Goal: Information Seeking & Learning: Learn about a topic

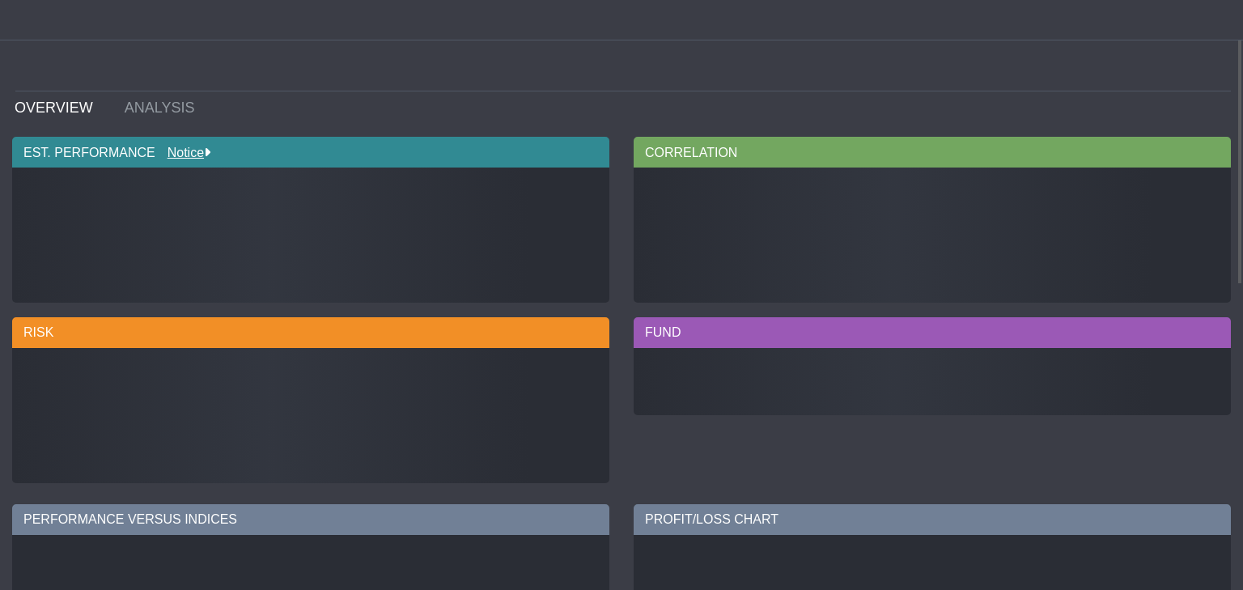
click at [557, 314] on div "EST. PERFORMANCE Notice MTD QTD YTD TOTAL RETURN CAR NAV PER SHARE CORRELATION …" at bounding box center [621, 310] width 1243 height 360
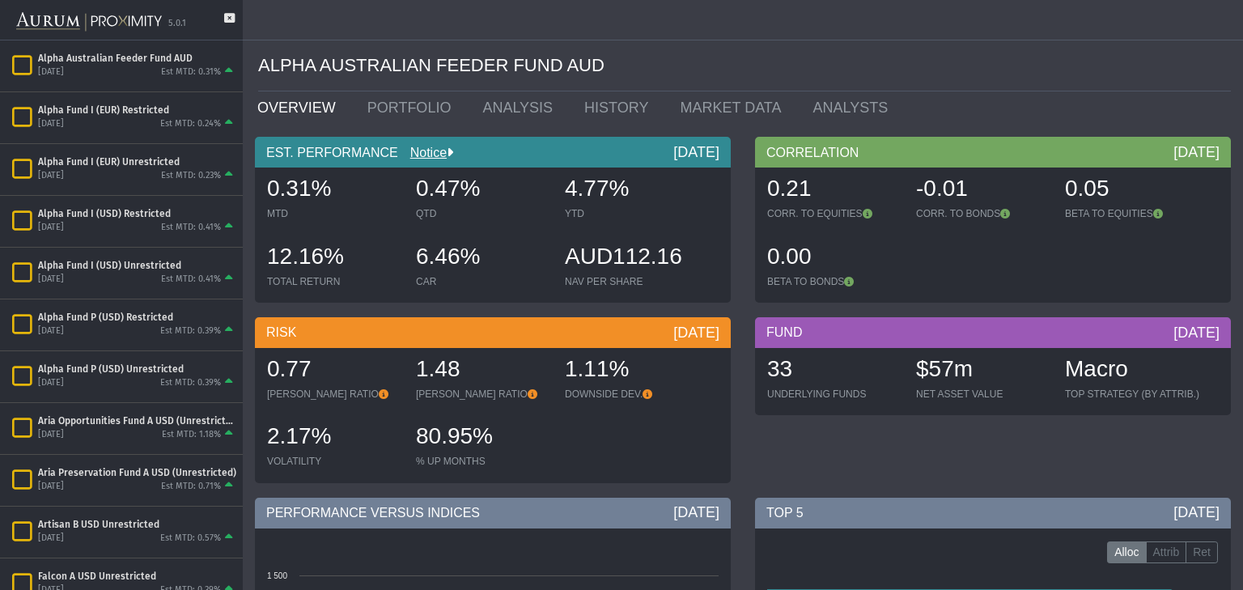
click at [225, 11] on div "5.0.1" at bounding box center [121, 20] width 243 height 40
click at [230, 15] on icon at bounding box center [229, 26] width 11 height 27
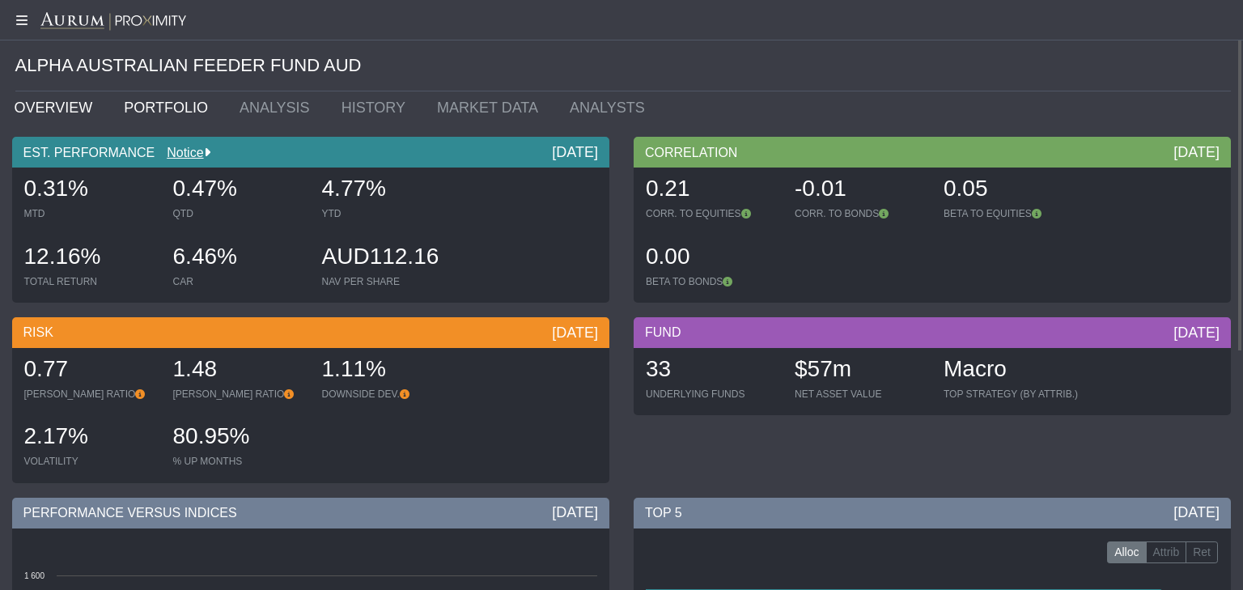
click at [168, 98] on link "PORTFOLIO" at bounding box center [171, 107] width 116 height 32
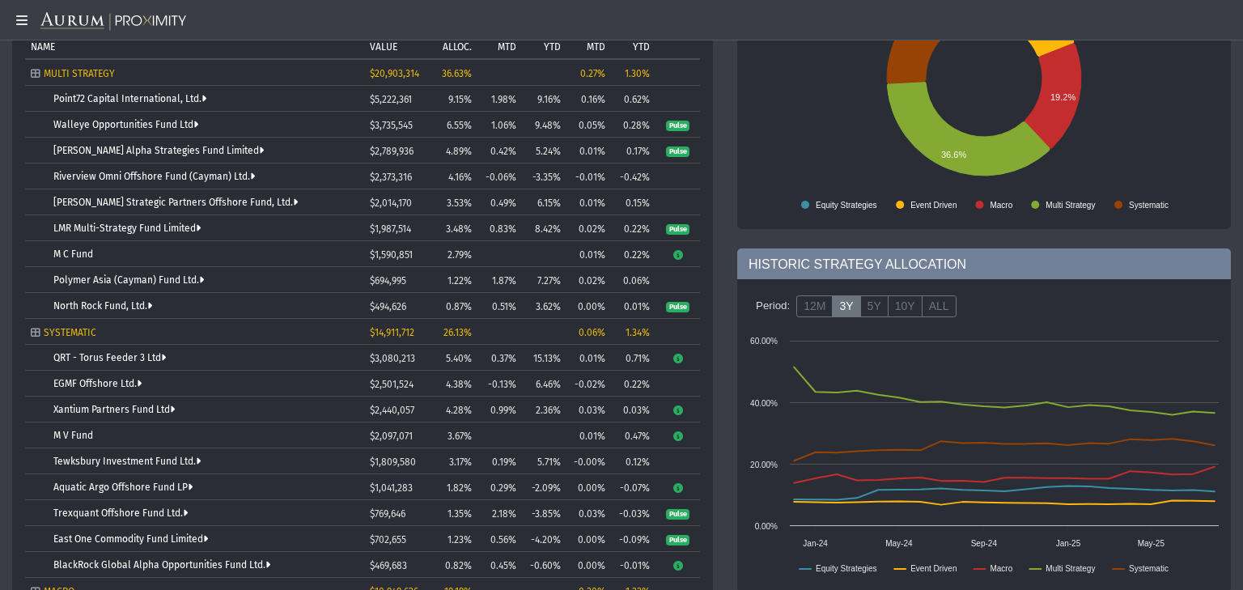
scroll to position [259, 0]
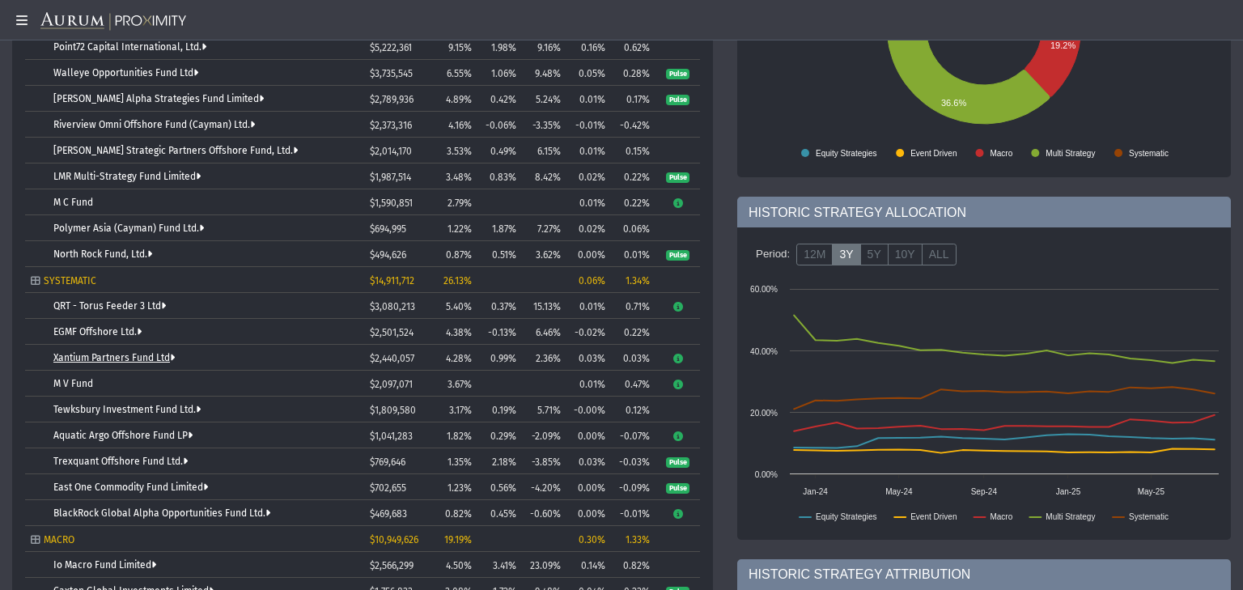
click at [154, 359] on link "Xantium Partners Fund Ltd" at bounding box center [113, 357] width 121 height 11
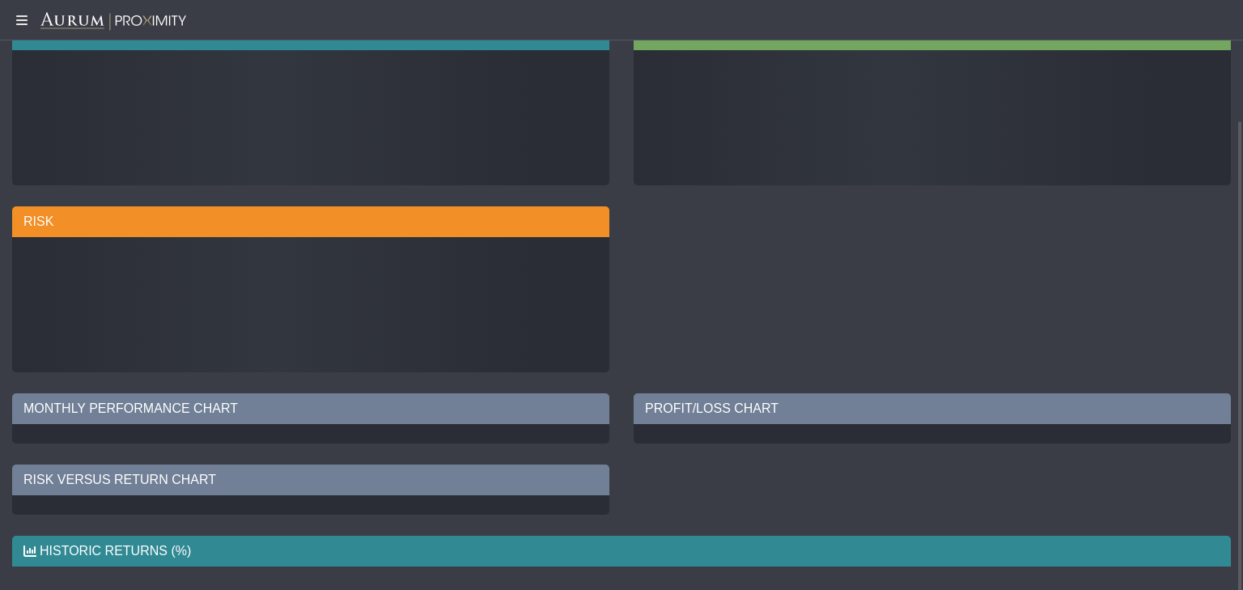
scroll to position [49, 0]
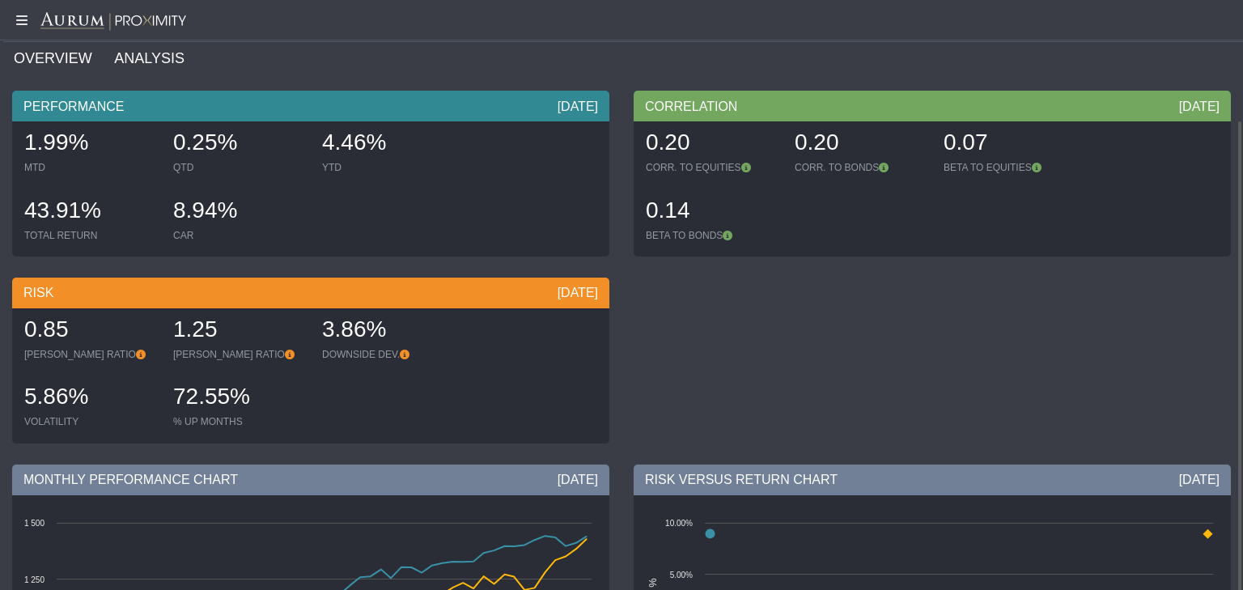
click at [151, 55] on link "ANALYSIS" at bounding box center [159, 58] width 92 height 32
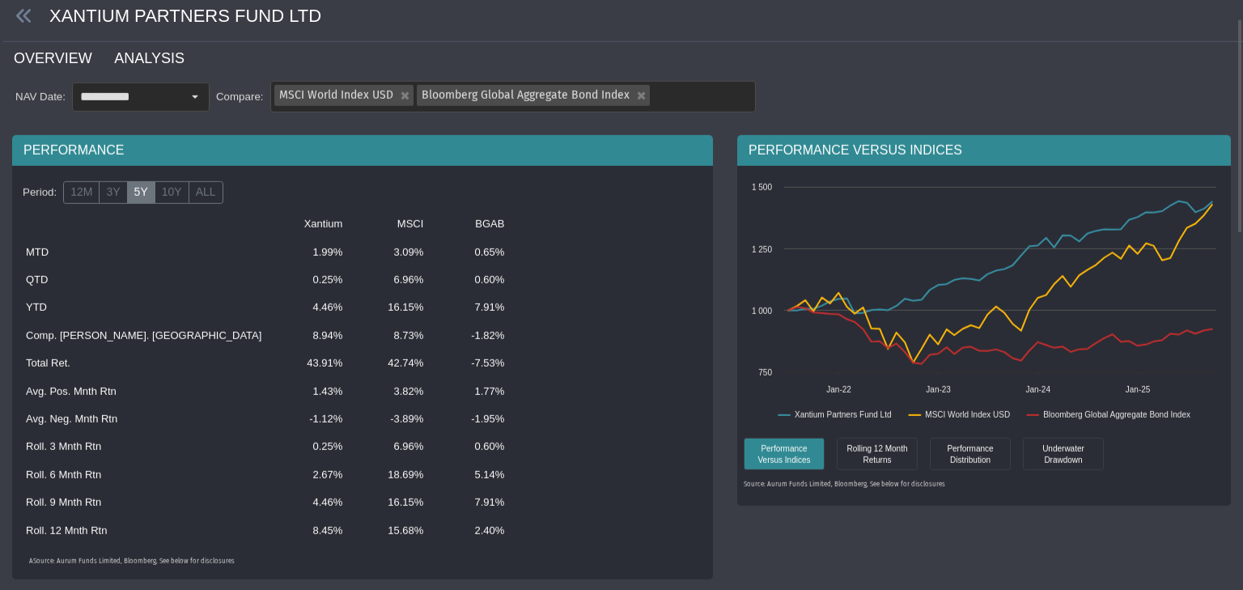
click at [67, 59] on link "OVERVIEW" at bounding box center [62, 58] width 100 height 32
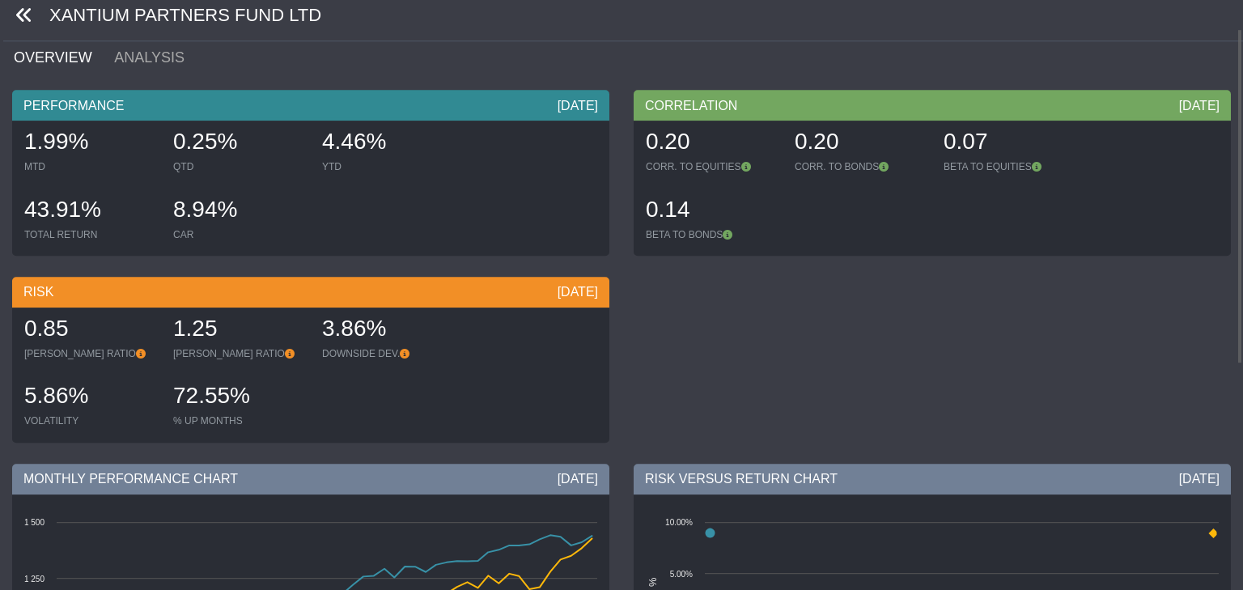
click at [15, 15] on icon at bounding box center [24, 15] width 18 height 18
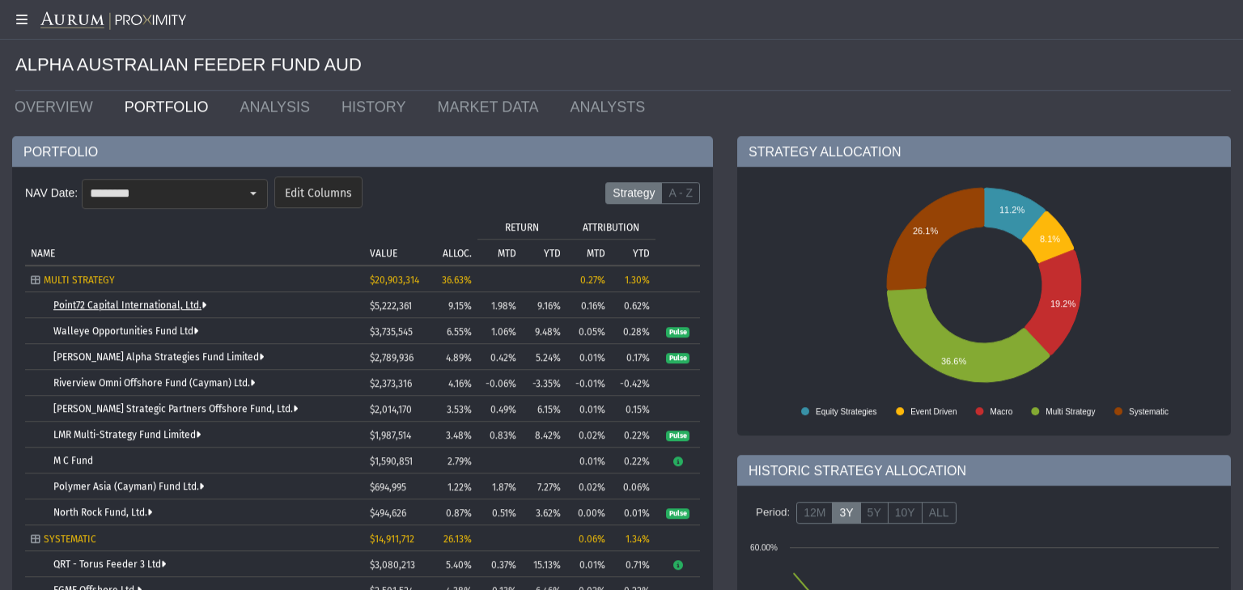
scroll to position [104, 0]
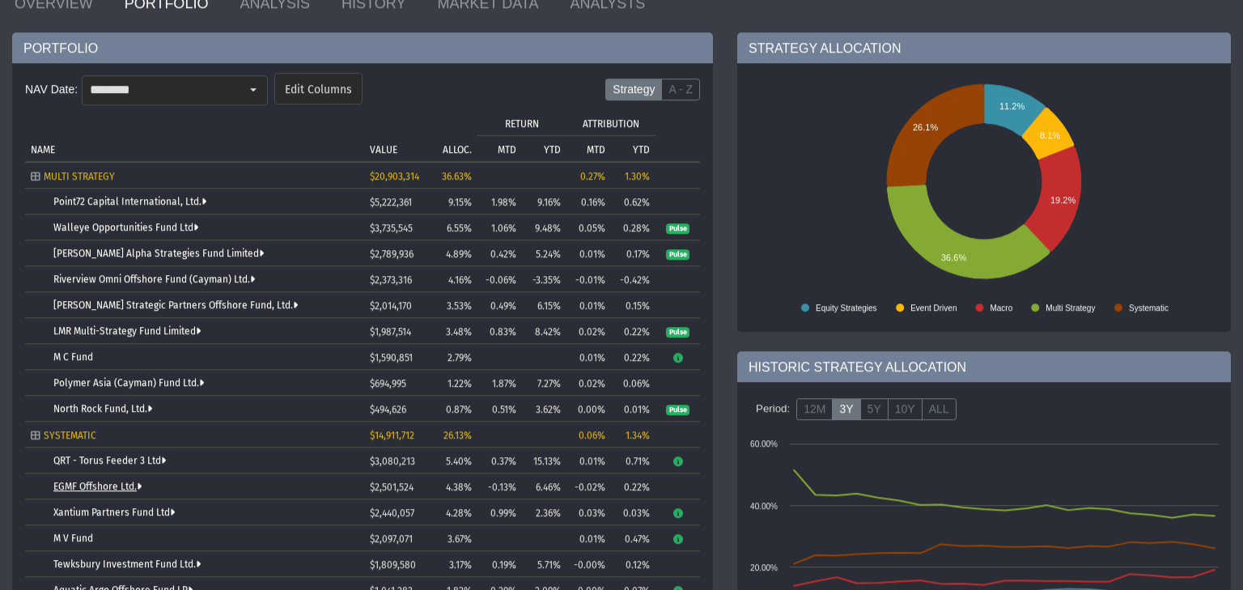
click at [104, 485] on link "EGMF Offshore Ltd." at bounding box center [97, 487] width 88 height 11
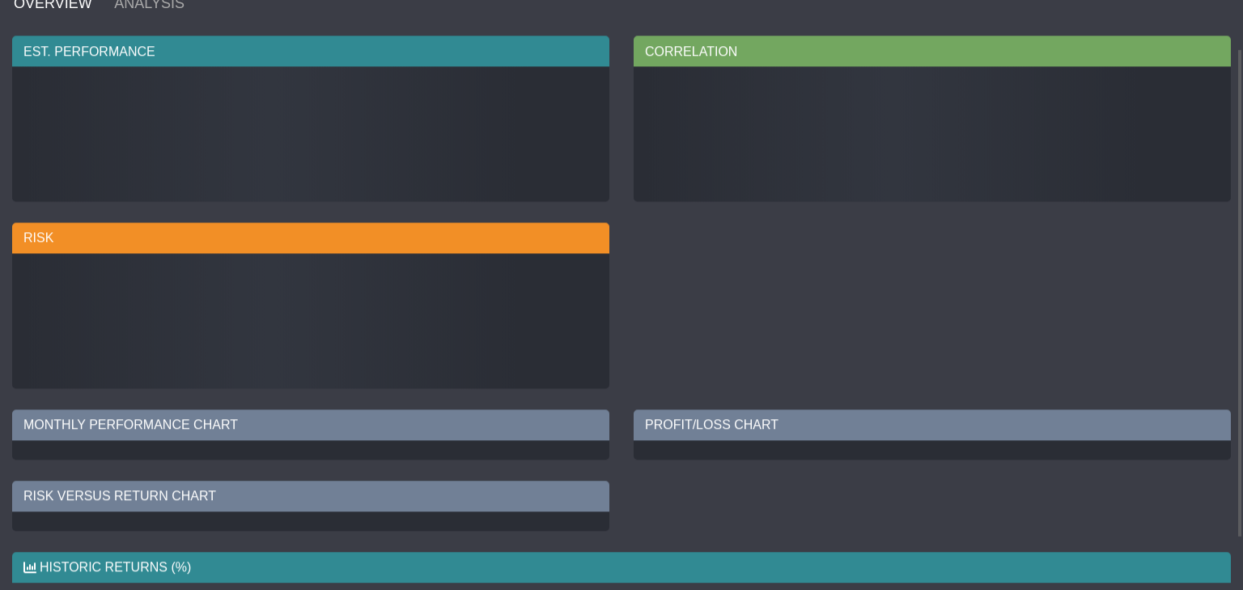
scroll to position [49, 0]
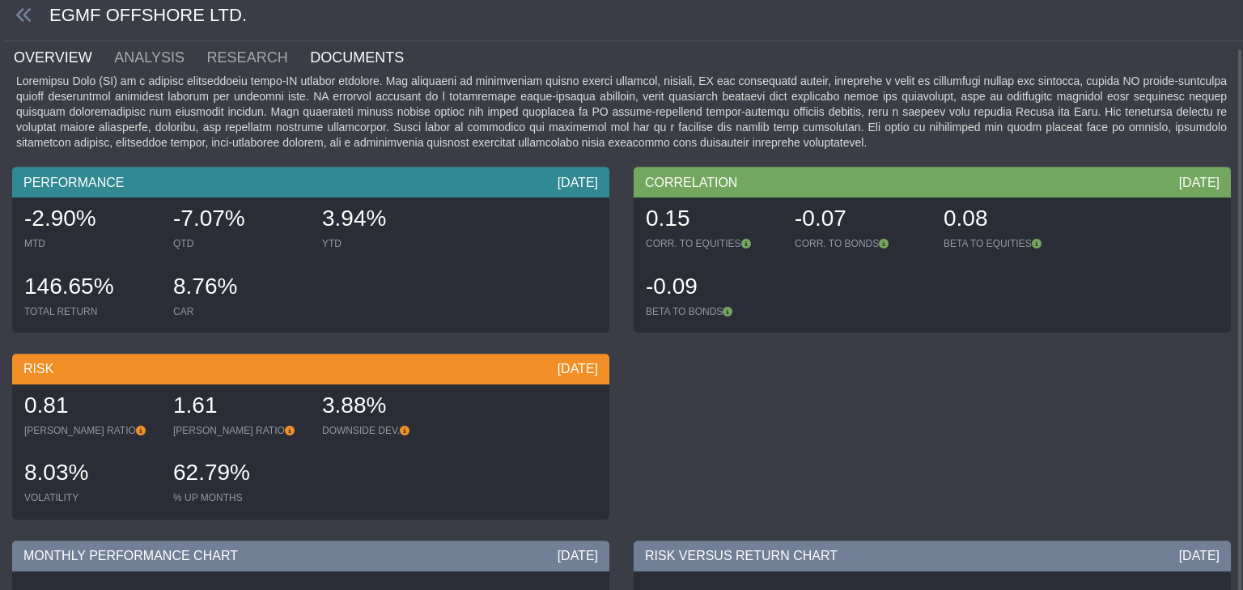
click at [308, 62] on link "DOCUMENTS" at bounding box center [366, 57] width 117 height 32
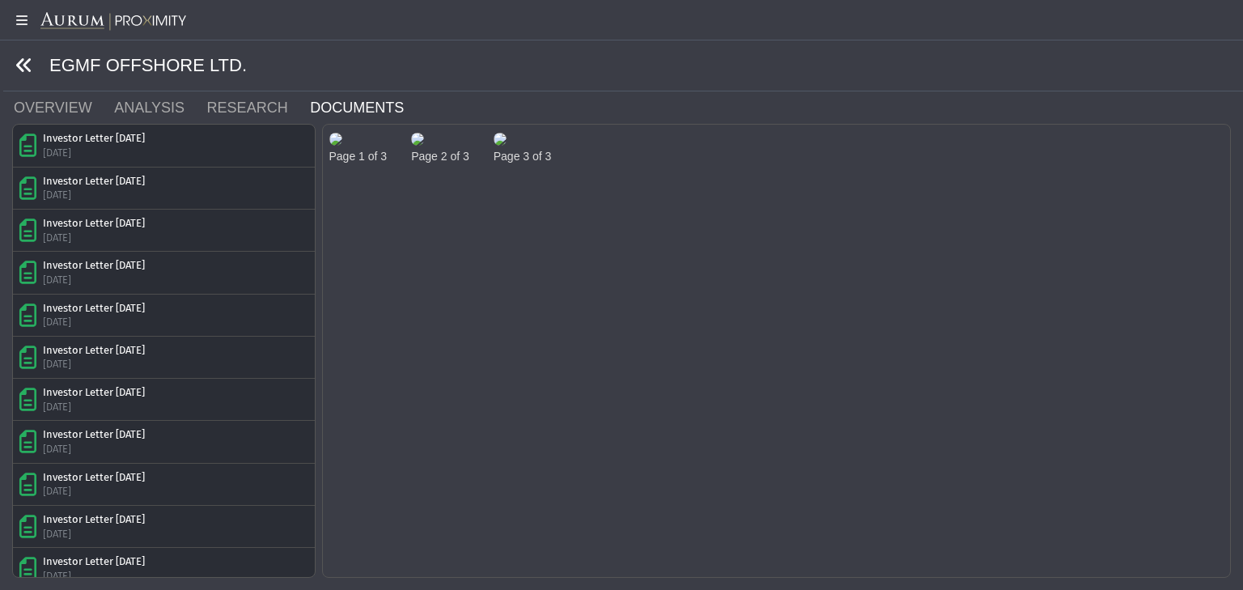
click at [26, 61] on icon at bounding box center [24, 66] width 18 height 18
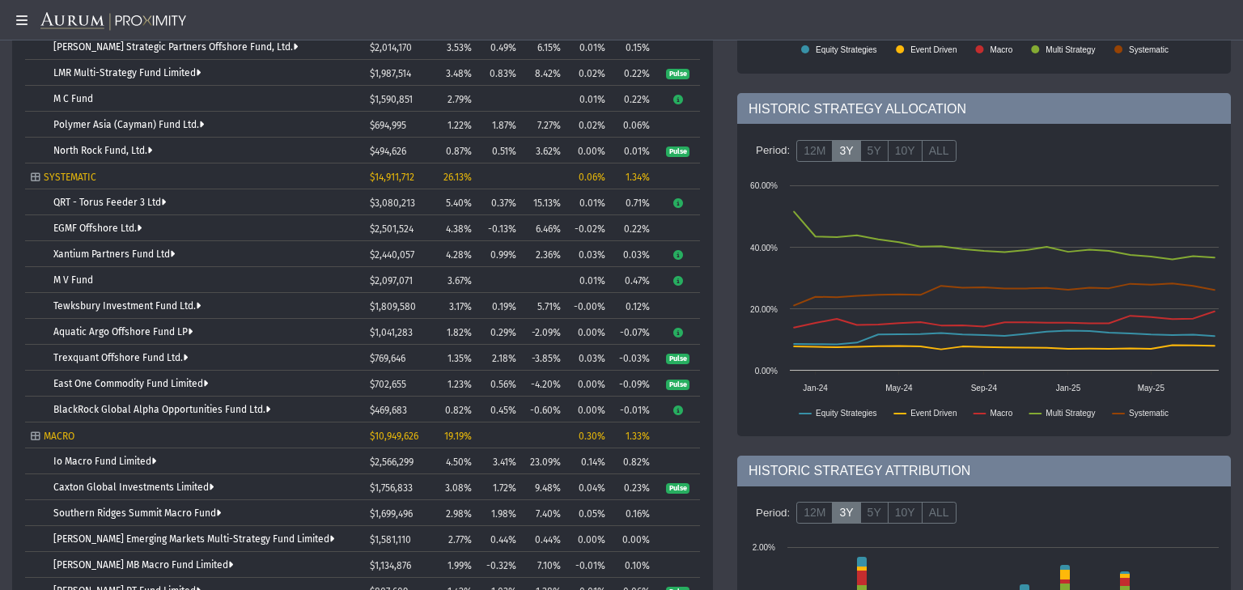
scroll to position [414, 0]
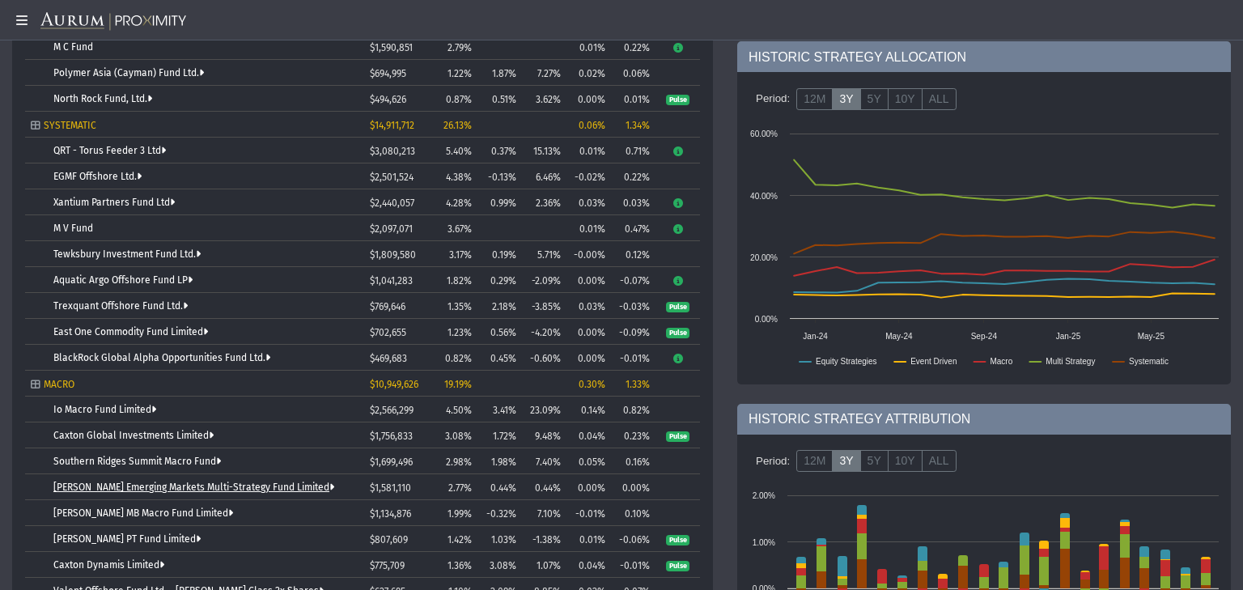
click at [204, 486] on link "[PERSON_NAME] Emerging Markets Multi-Strategy Fund Limited" at bounding box center [193, 487] width 281 height 11
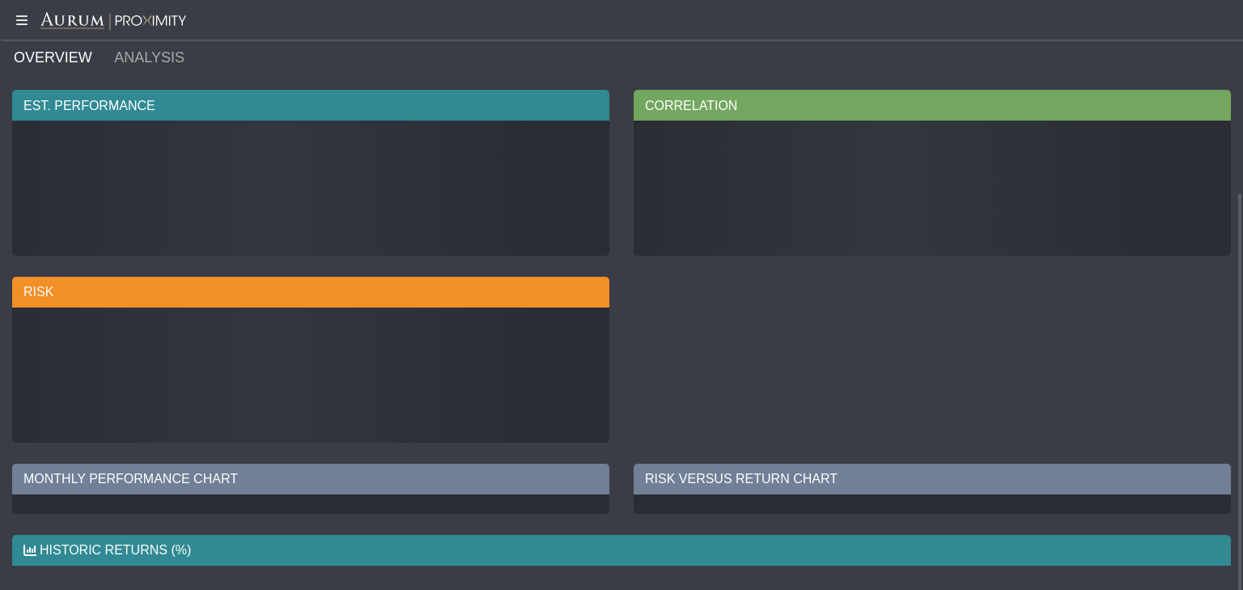
scroll to position [49, 0]
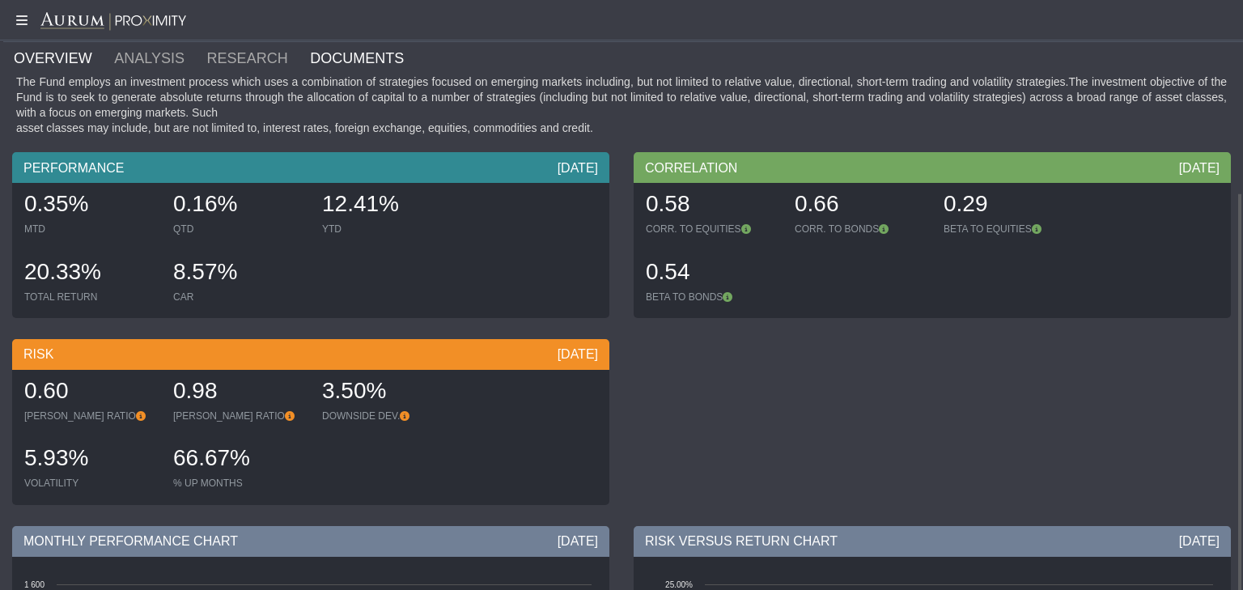
click at [308, 53] on link "DOCUMENTS" at bounding box center [366, 58] width 117 height 32
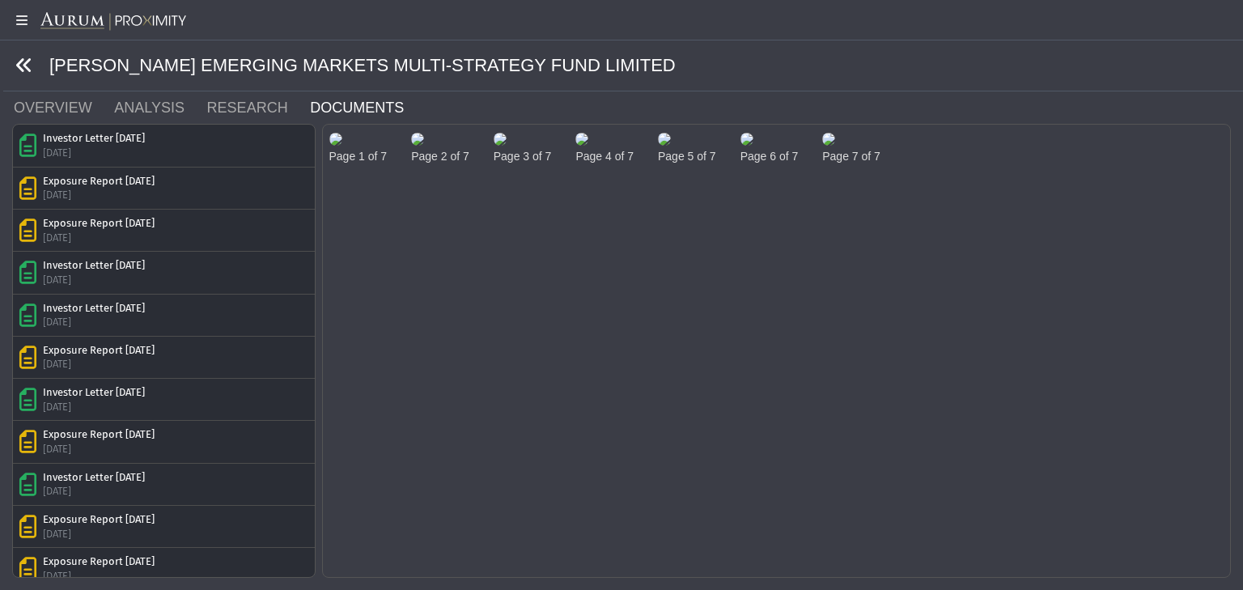
click at [29, 70] on icon at bounding box center [24, 66] width 18 height 18
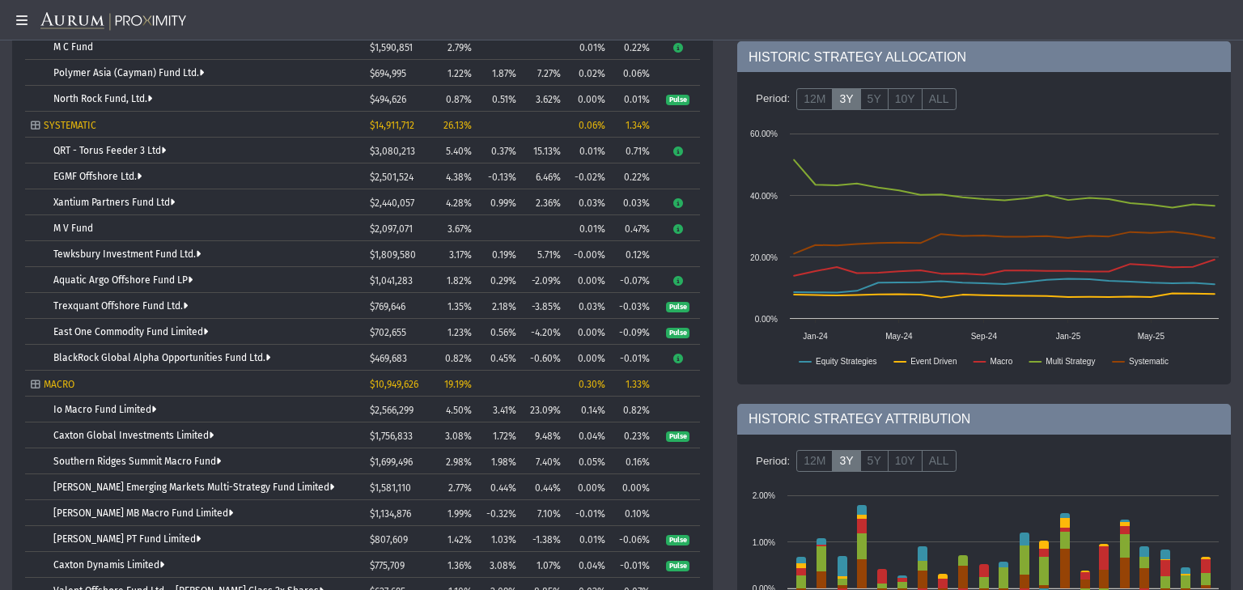
scroll to position [466, 0]
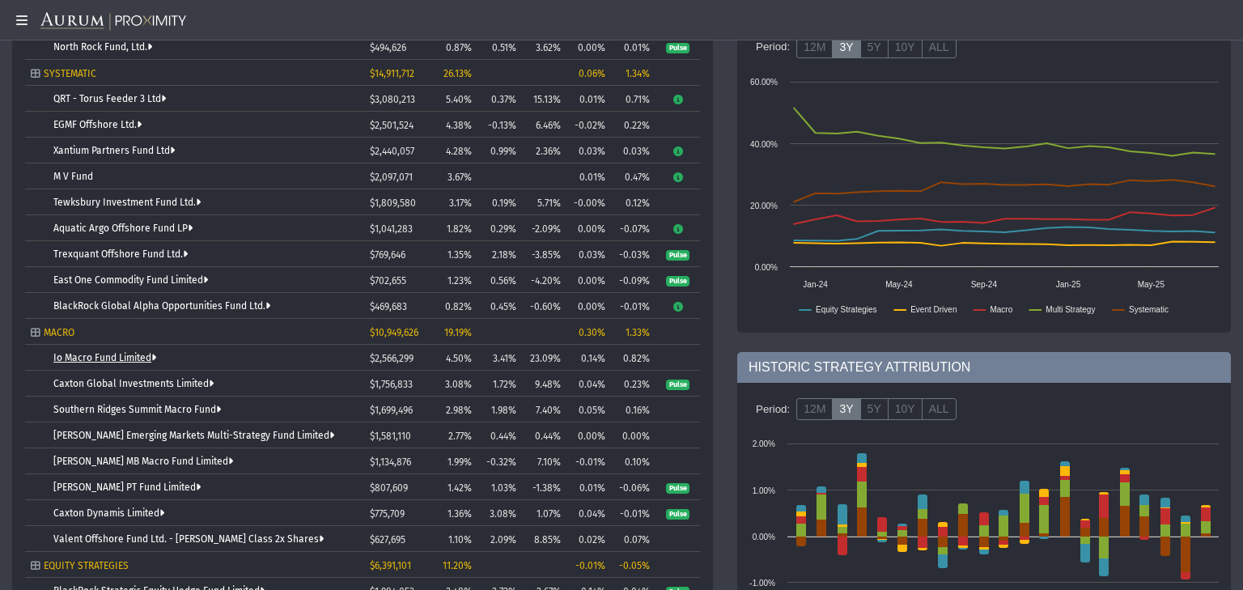
click at [133, 356] on link "Io Macro Fund Limited" at bounding box center [104, 357] width 103 height 11
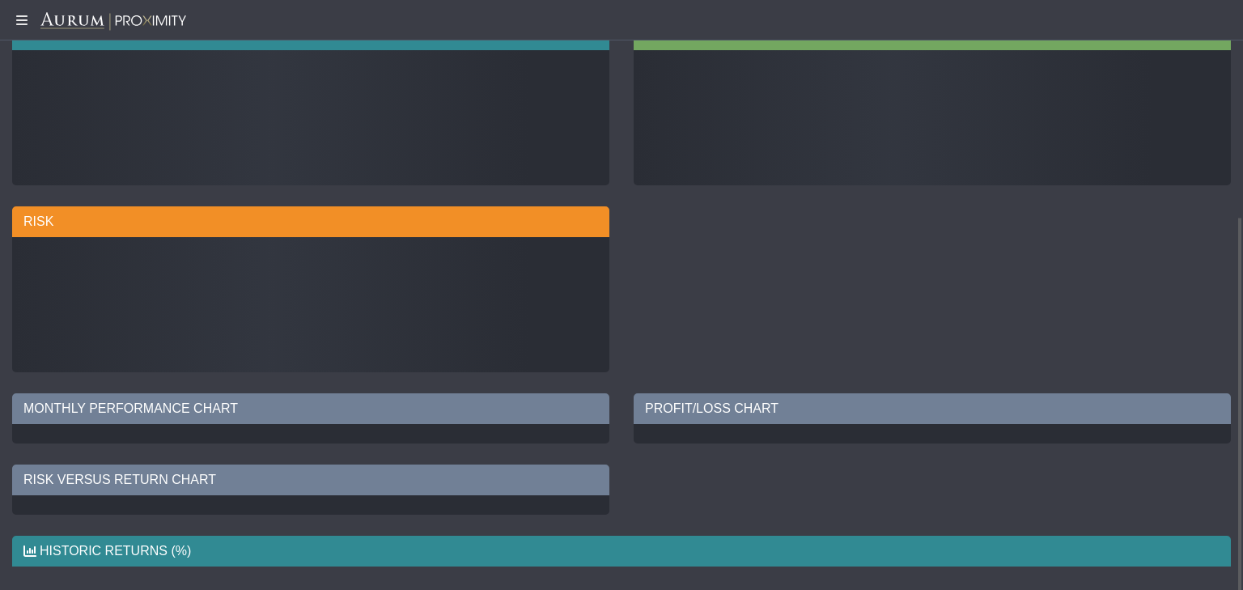
scroll to position [49, 0]
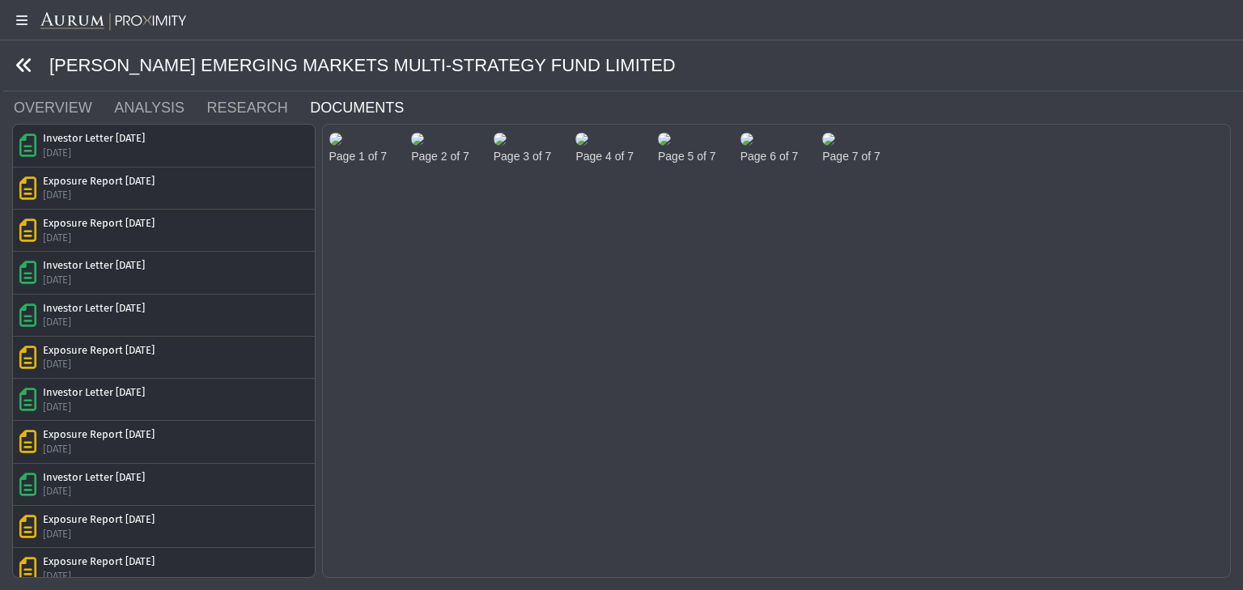
click at [29, 58] on icon at bounding box center [24, 66] width 18 height 18
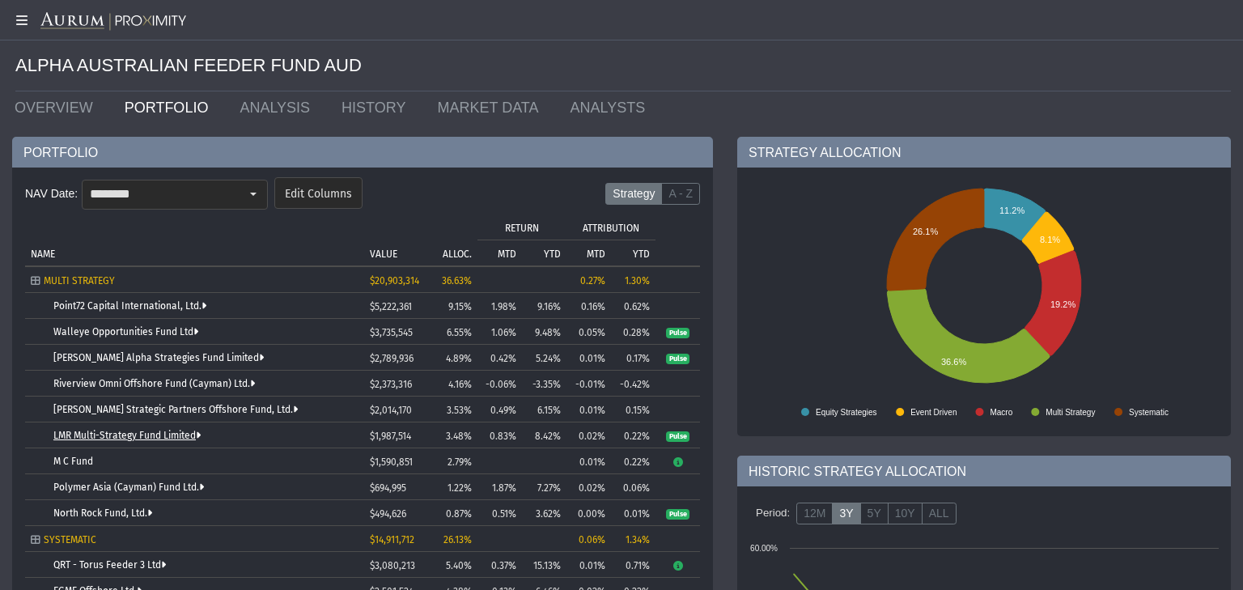
click at [114, 432] on link "LMR Multi-Strategy Fund Limited" at bounding box center [126, 435] width 147 height 11
